Goal: Information Seeking & Learning: Learn about a topic

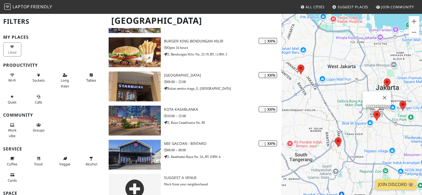
scroll to position [150, 0]
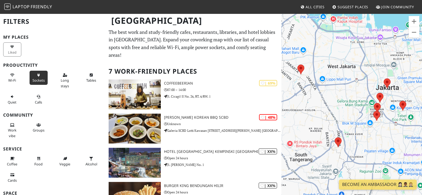
click at [42, 80] on span "Sockets" at bounding box center [38, 80] width 12 height 5
click at [10, 83] on button "Wi-Fi" at bounding box center [12, 78] width 18 height 14
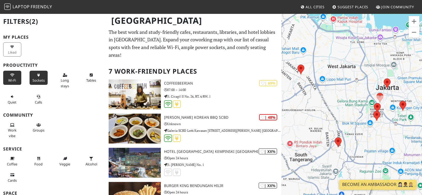
click at [33, 74] on button "Sockets" at bounding box center [39, 78] width 18 height 14
click at [13, 74] on icon at bounding box center [12, 74] width 4 height 3
click at [12, 77] on button "Wi-Fi" at bounding box center [12, 78] width 18 height 14
click at [36, 76] on icon at bounding box center [38, 74] width 4 height 3
click at [57, 78] on button "Long stays" at bounding box center [65, 80] width 18 height 19
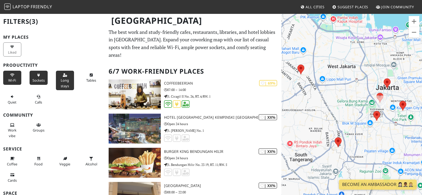
click at [57, 78] on button "Long stays" at bounding box center [65, 80] width 18 height 19
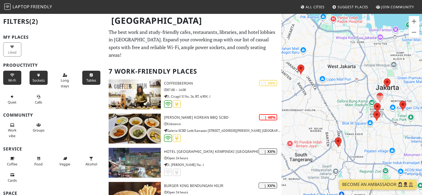
click at [84, 77] on button "Tables" at bounding box center [91, 78] width 18 height 14
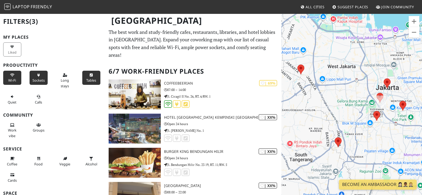
click at [84, 77] on button "Tables" at bounding box center [91, 78] width 18 height 14
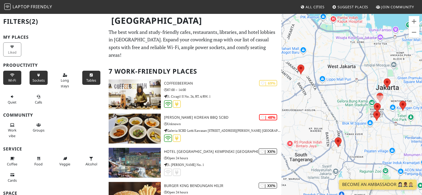
click at [90, 79] on span "Tables" at bounding box center [91, 80] width 10 height 5
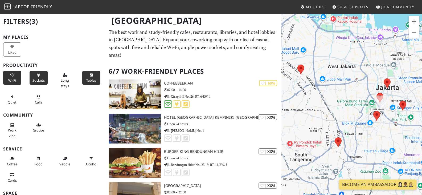
click at [90, 79] on span "Tables" at bounding box center [91, 80] width 10 height 5
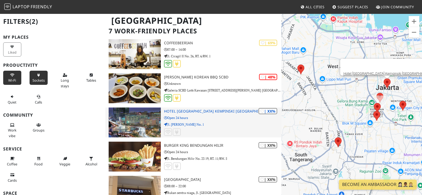
scroll to position [53, 0]
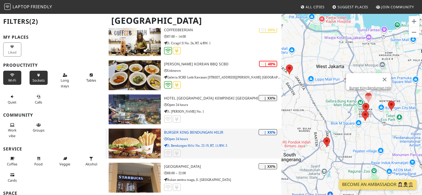
click at [210, 136] on p "Open 24 hours" at bounding box center [222, 138] width 117 height 5
